Goal: Task Accomplishment & Management: Manage account settings

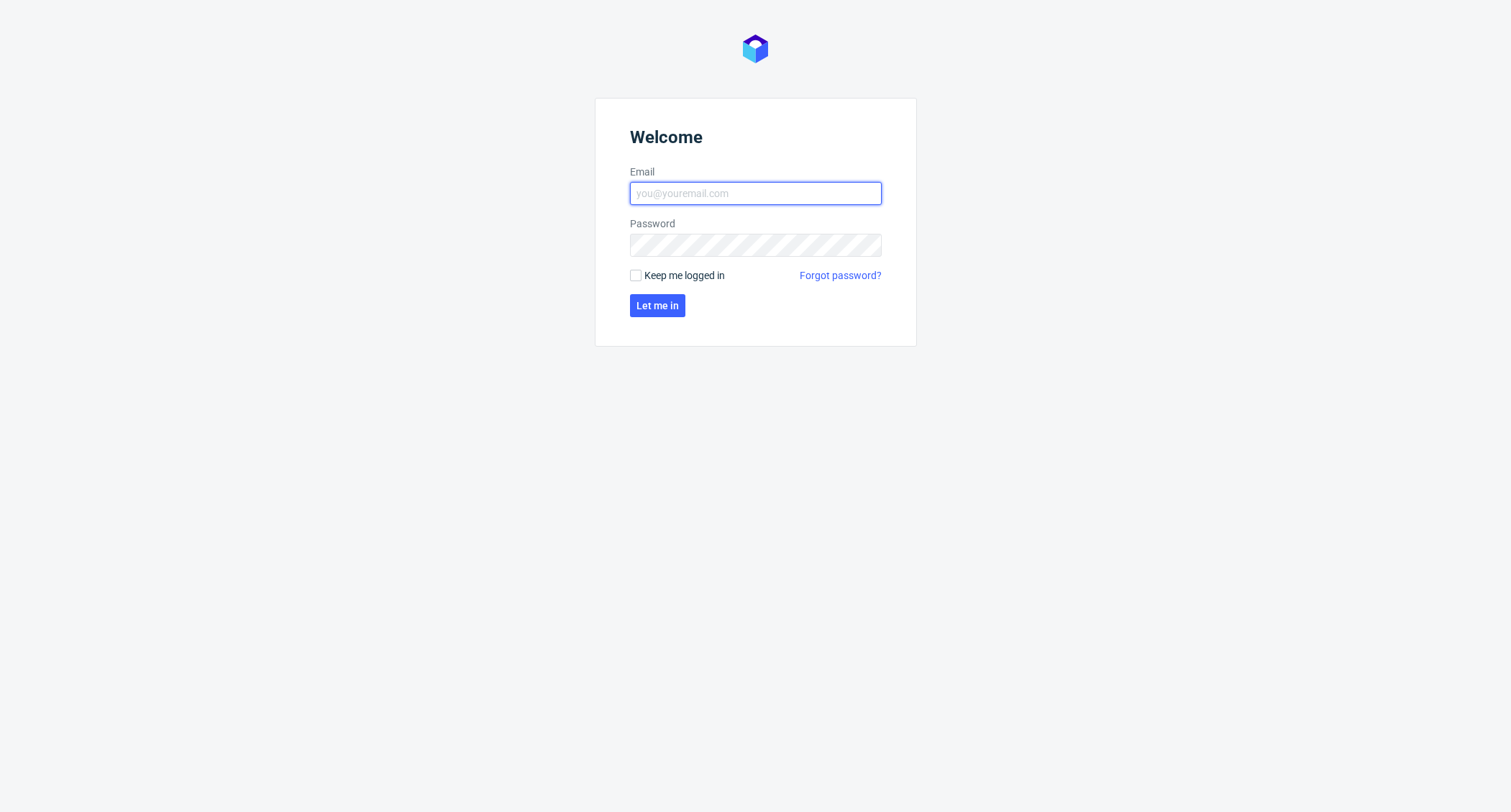
click at [691, 197] on input "Email" at bounding box center [756, 194] width 251 height 23
click at [779, 194] on input "[EMAIL_ADDRESS][DOMAIN_NAME]" at bounding box center [756, 194] width 251 height 23
type input "[EMAIL_ADDRESS][DOMAIN_NAME]"
click at [500, 237] on div "Welcome Email [EMAIL_ADDRESS][DOMAIN_NAME] Password Keep me logged in Forgot pa…" at bounding box center [756, 406] width 1511 height 812
click at [658, 270] on span "Keep me logged in" at bounding box center [684, 275] width 81 height 15
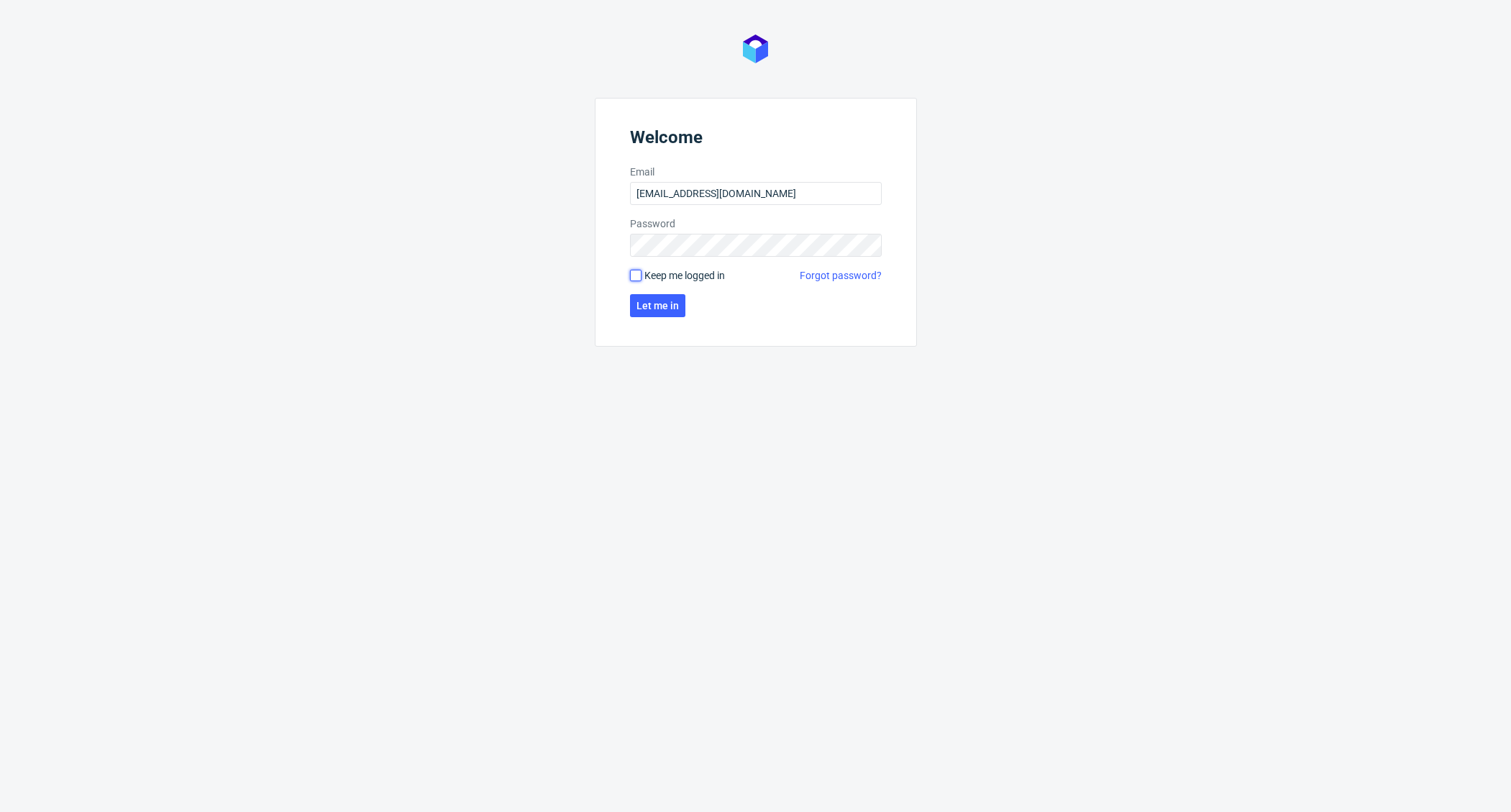
click at [642, 270] on input "Keep me logged in" at bounding box center [636, 276] width 12 height 12
checkbox input "true"
click at [657, 296] on button "Let me in" at bounding box center [657, 306] width 55 height 23
